Goal: Information Seeking & Learning: Learn about a topic

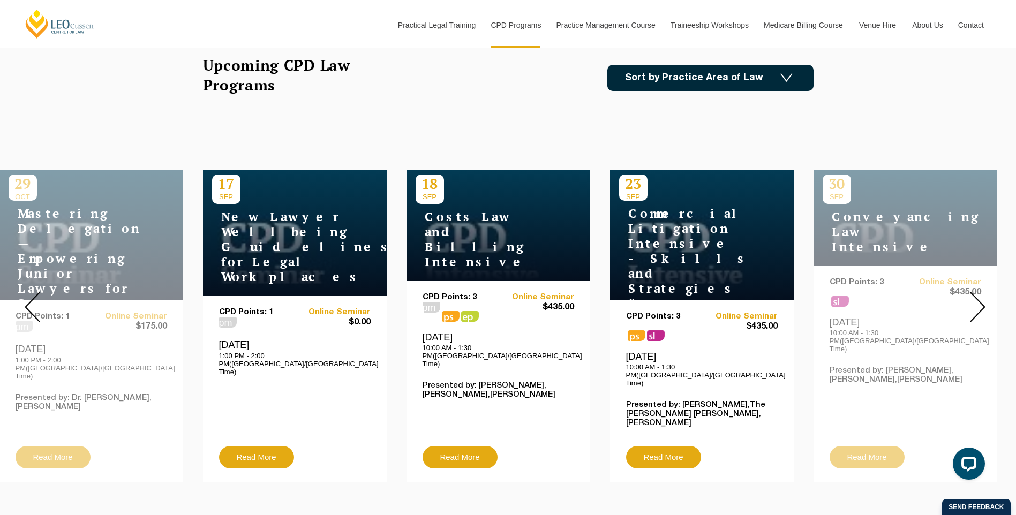
scroll to position [54, 0]
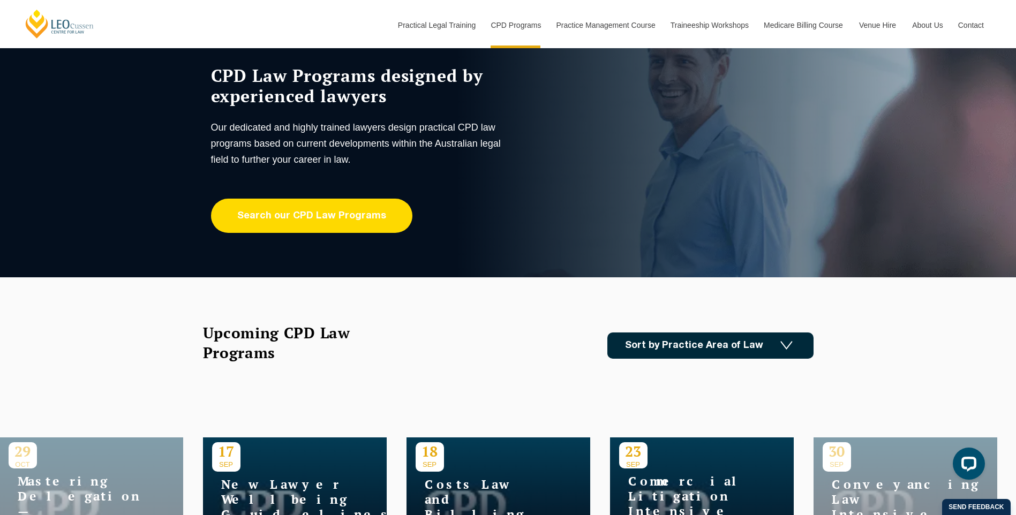
click at [314, 219] on link "Search our CPD Law Programs" at bounding box center [311, 216] width 201 height 34
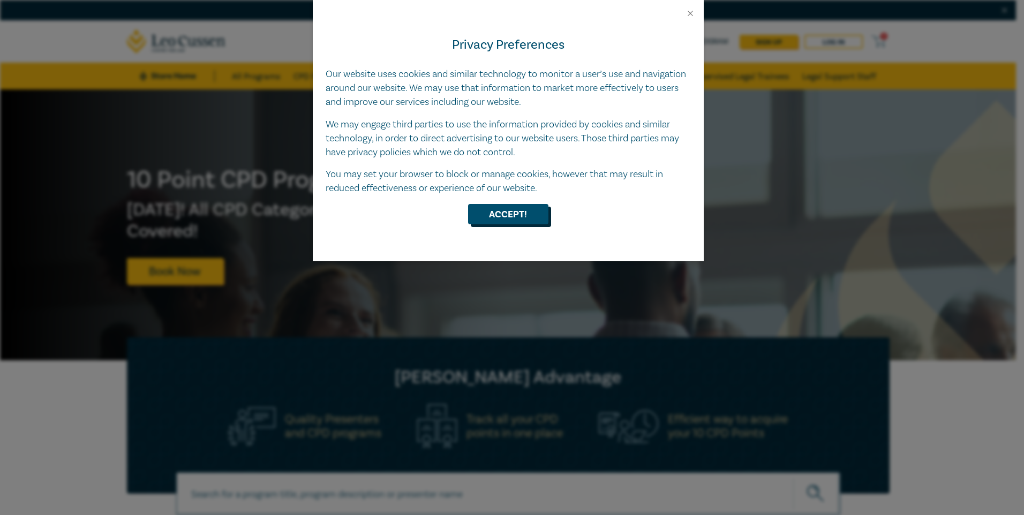
click at [526, 212] on button "Accept!" at bounding box center [508, 214] width 80 height 20
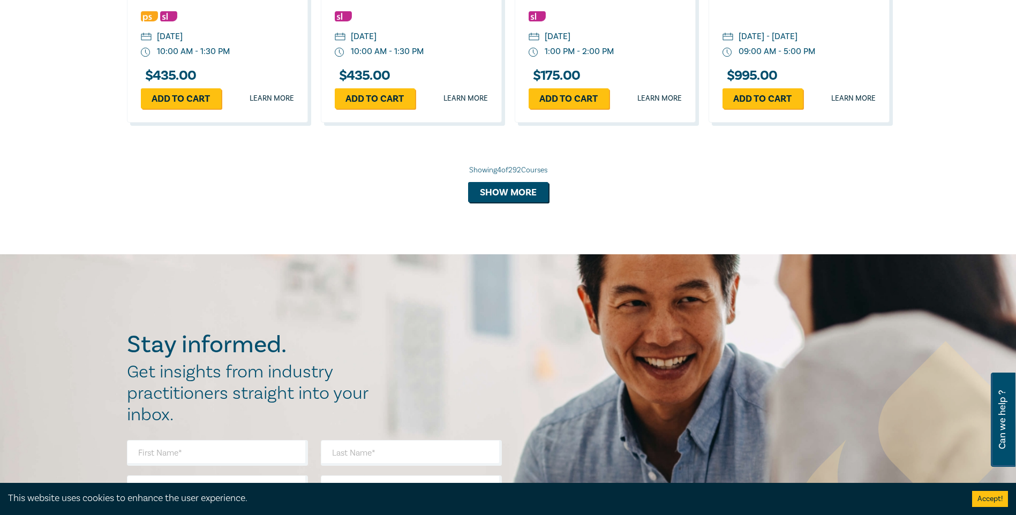
scroll to position [1018, 0]
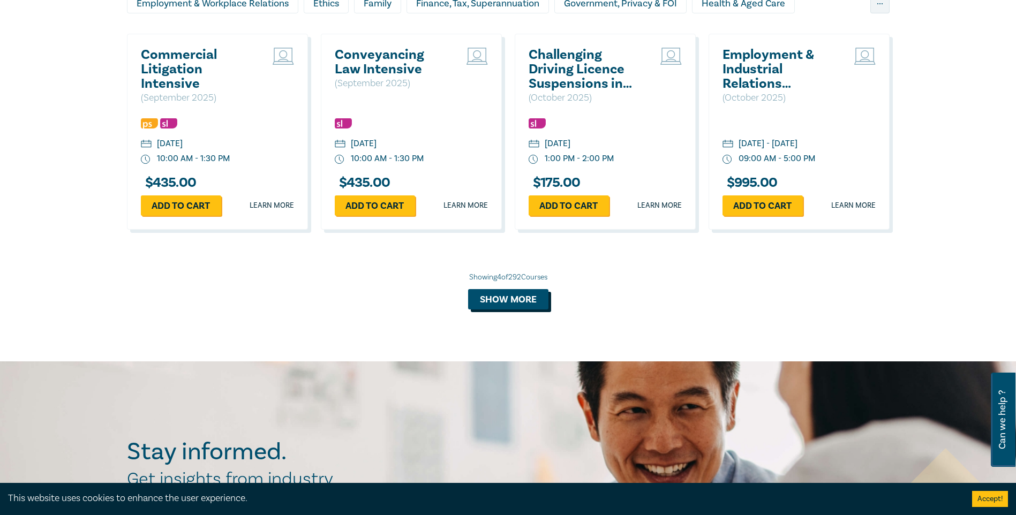
click at [514, 295] on button "Show more" at bounding box center [508, 299] width 80 height 20
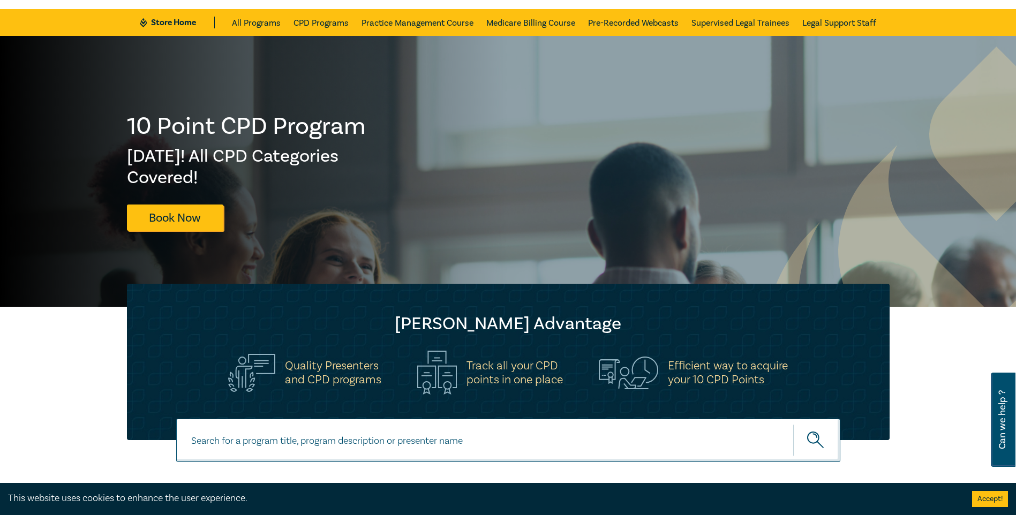
scroll to position [0, 0]
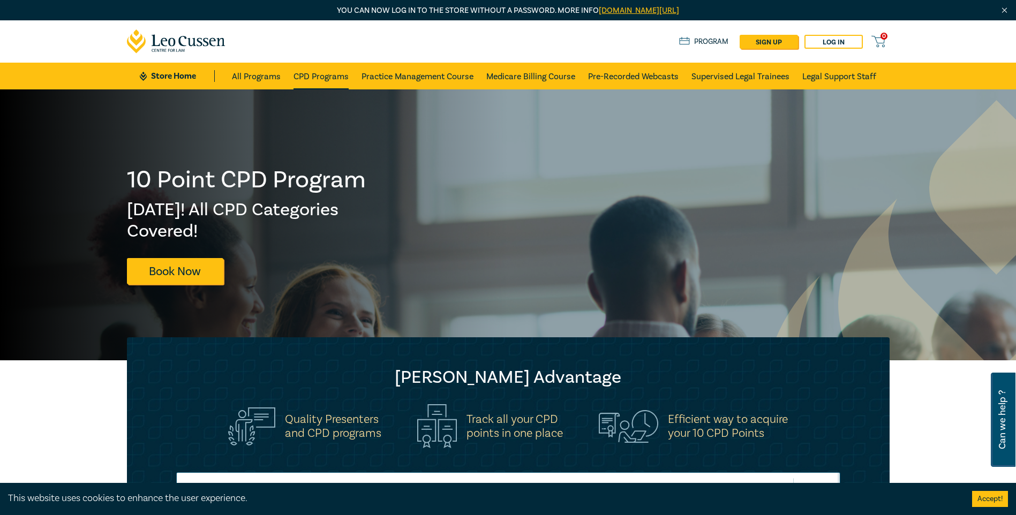
click at [341, 76] on link "CPD Programs" at bounding box center [321, 76] width 55 height 27
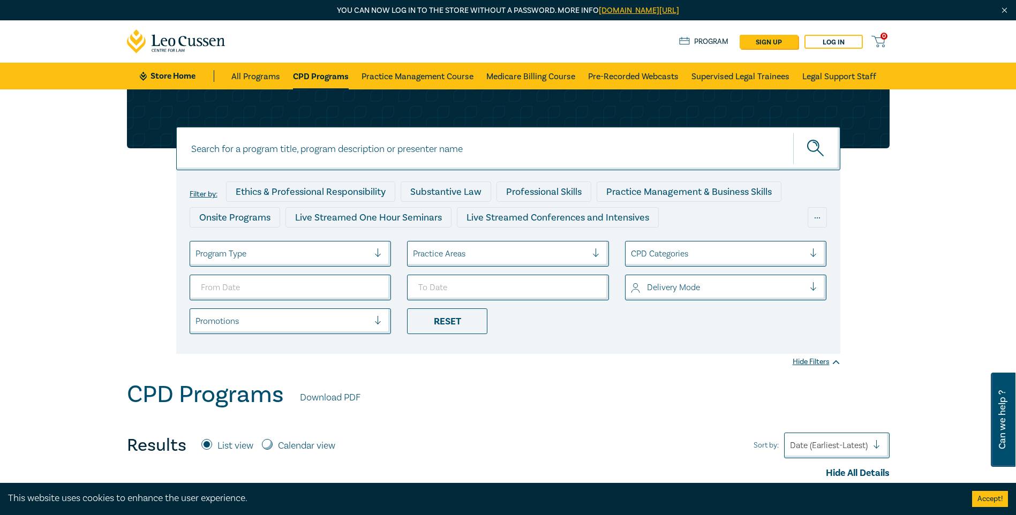
scroll to position [54, 0]
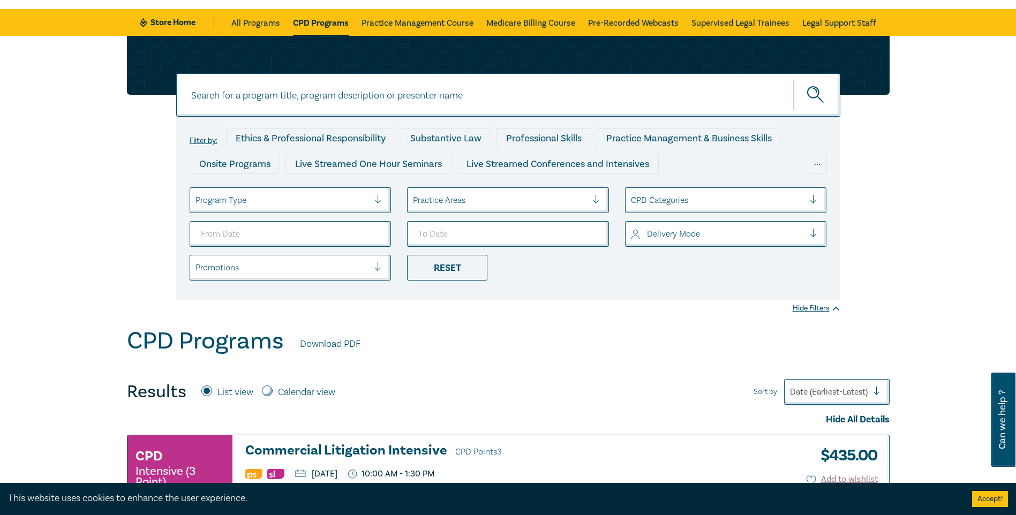
click at [349, 199] on div at bounding box center [282, 200] width 174 height 14
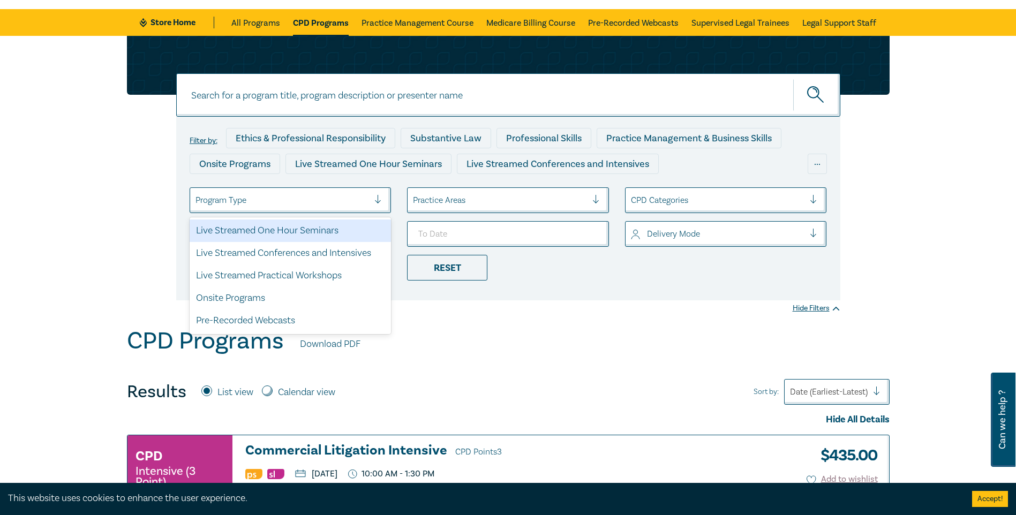
drag, startPoint x: 310, startPoint y: 234, endPoint x: 400, endPoint y: 251, distance: 91.7
click at [310, 234] on div "Live Streamed One Hour Seminars" at bounding box center [291, 231] width 202 height 22
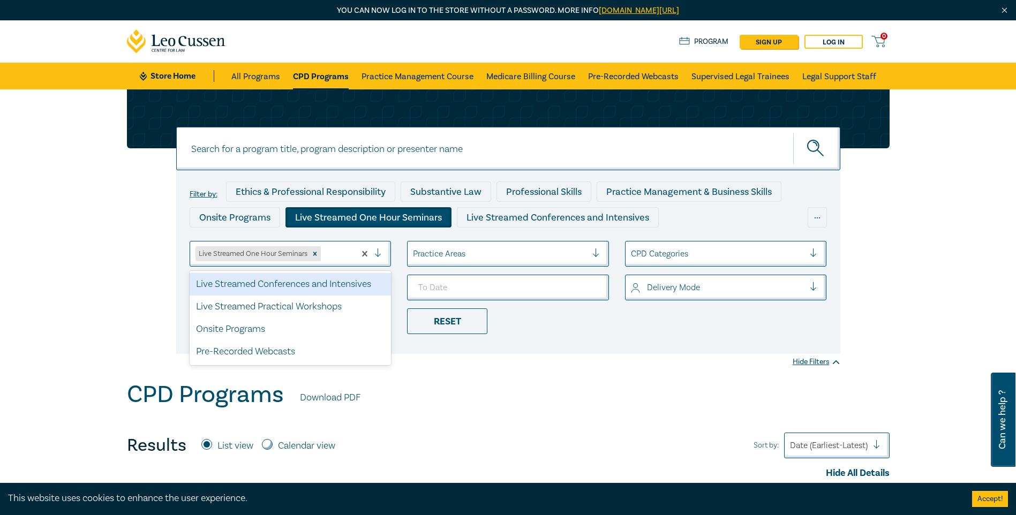
click at [339, 249] on div at bounding box center [336, 254] width 27 height 14
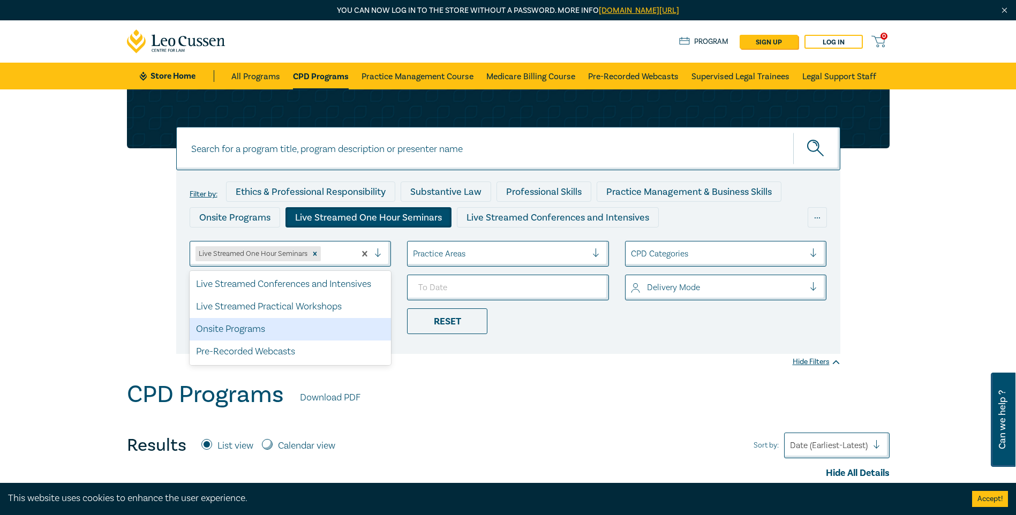
click at [458, 413] on div "CPD Programs Download PDF" at bounding box center [508, 397] width 763 height 33
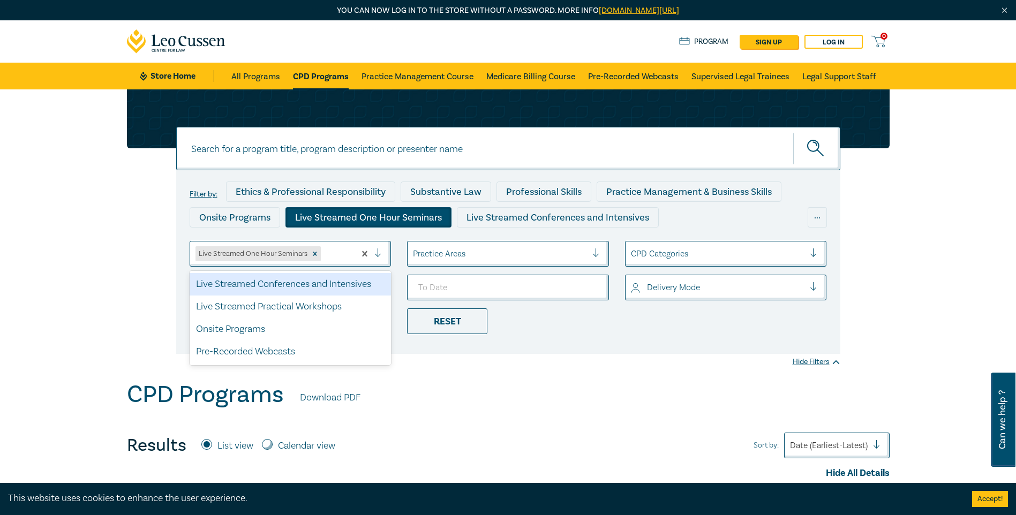
click at [337, 253] on div at bounding box center [336, 254] width 27 height 14
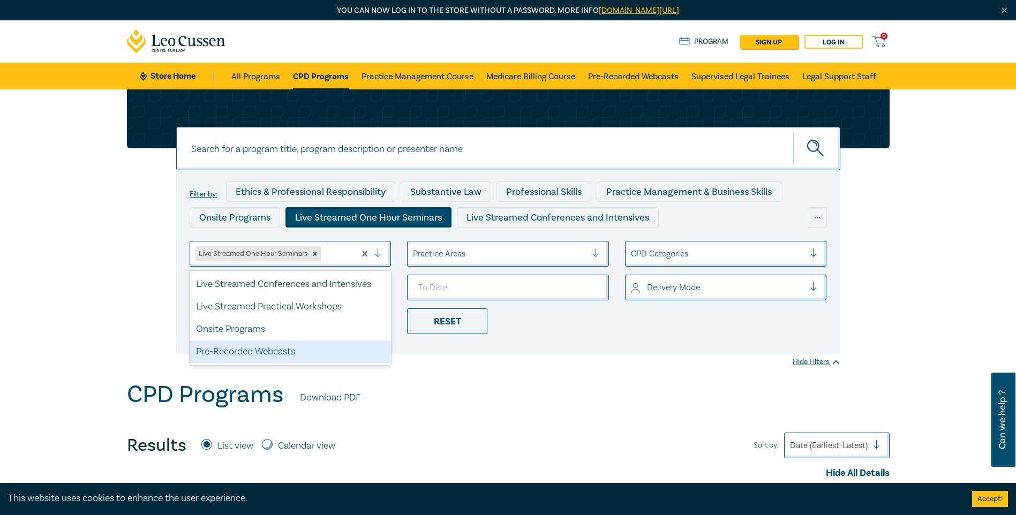
click at [245, 349] on div "Pre-Recorded Webcasts" at bounding box center [291, 352] width 202 height 22
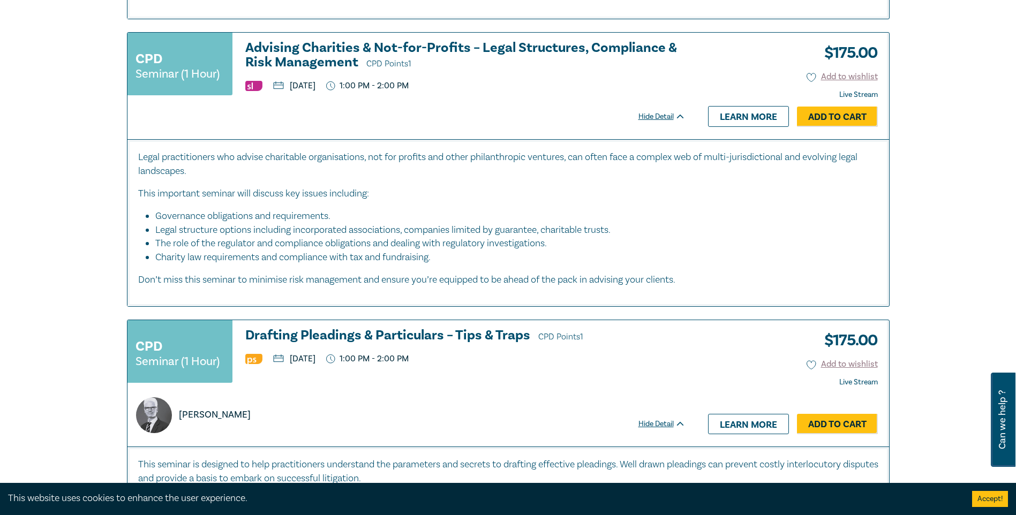
scroll to position [750, 0]
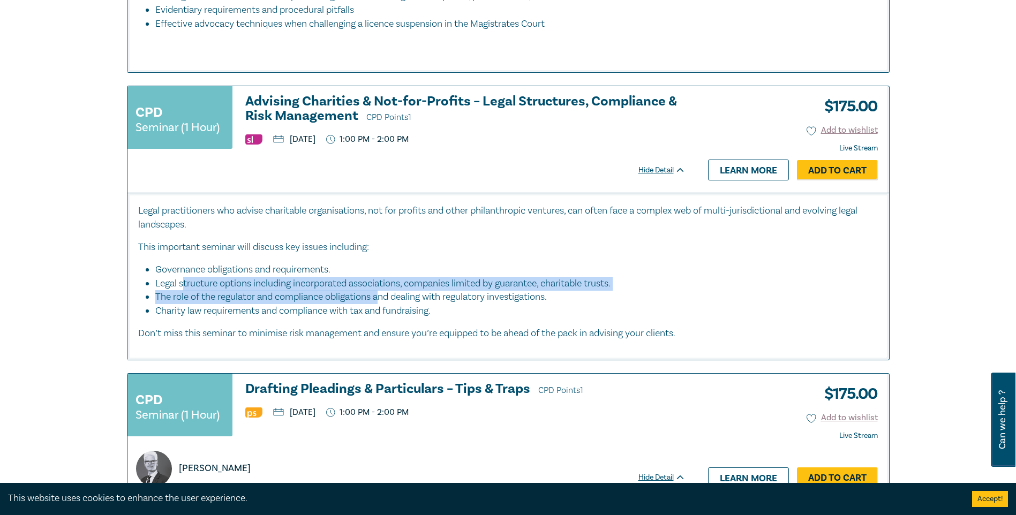
drag, startPoint x: 186, startPoint y: 284, endPoint x: 389, endPoint y: 291, distance: 203.1
click at [389, 291] on ul "Governance obligations and requirements. Legal structure options including inco…" at bounding box center [508, 291] width 740 height 56
drag, startPoint x: 389, startPoint y: 291, endPoint x: 282, endPoint y: 293, distance: 106.6
click at [282, 293] on li "The role of the regulator and compliance obligations and dealing with regulator…" at bounding box center [511, 297] width 712 height 14
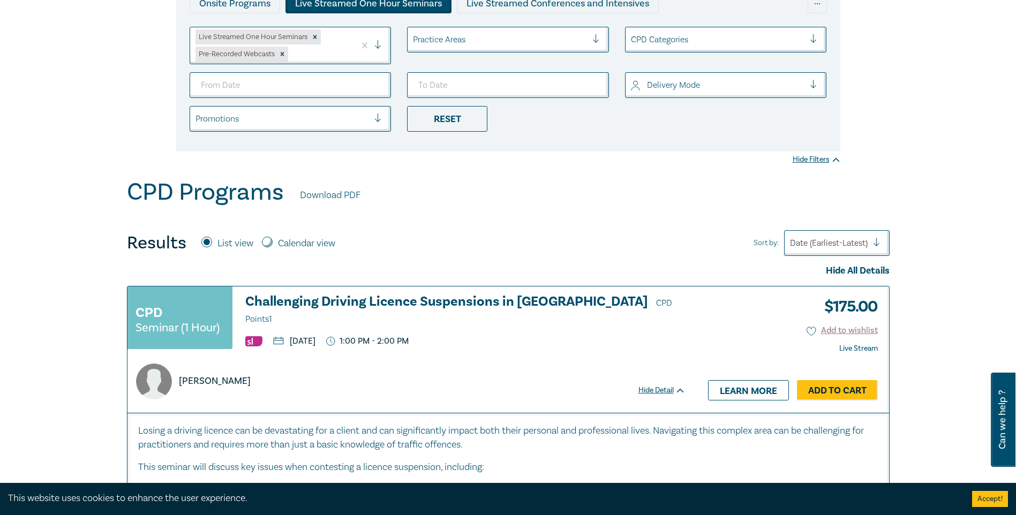
scroll to position [161, 0]
